Goal: Manage account settings

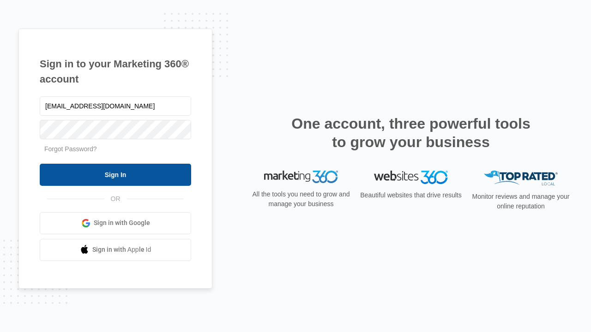
click at [115, 174] on input "Sign In" at bounding box center [115, 175] width 151 height 22
